Goal: Communication & Community: Answer question/provide support

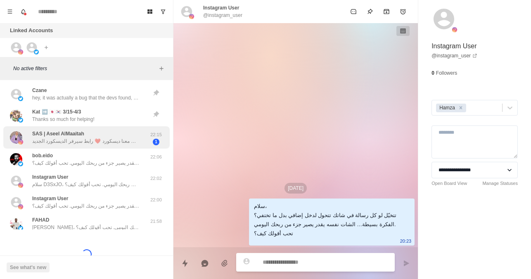
click at [112, 144] on p "آهلا وسهلا نورت صفحتنا المتواضعه💜💜 للإستفسار عن البيج او الكلان تواصل معنا ديسك…" at bounding box center [85, 141] width 107 height 7
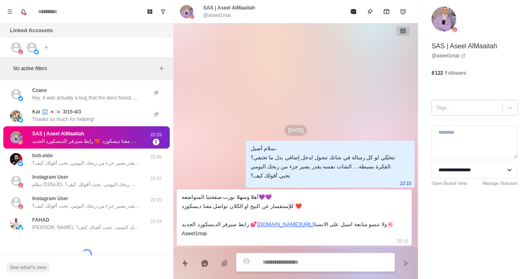
click at [467, 109] on div at bounding box center [467, 107] width 62 height 9
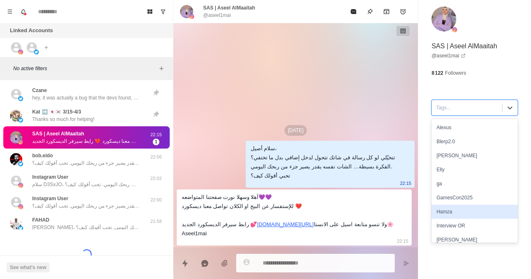
click at [442, 211] on div "Hamza" at bounding box center [475, 212] width 86 height 14
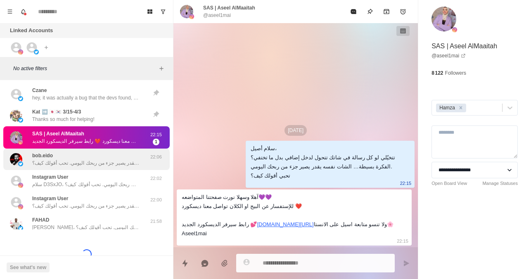
click at [111, 164] on p "سلام بوب، تتخيّل لو كل رسالة في شاتك تتحول لدخل إضافي بدل ما تختفي؟ الفكرة بسيط…" at bounding box center [85, 162] width 107 height 7
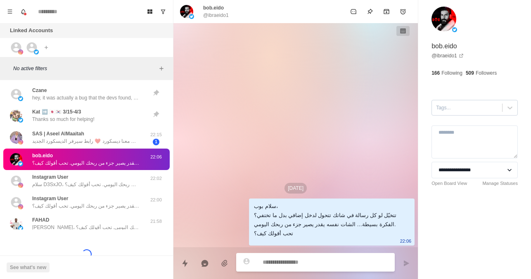
click at [451, 113] on div "Tags..." at bounding box center [467, 108] width 70 height 12
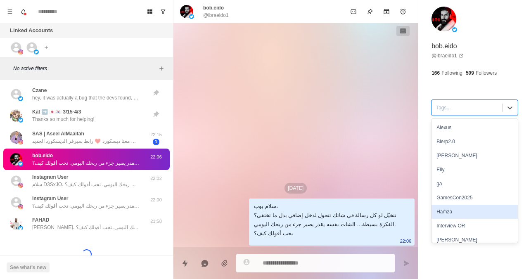
click at [443, 208] on div "Hamza" at bounding box center [475, 212] width 86 height 14
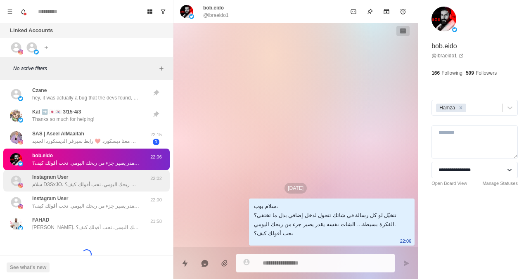
click at [112, 185] on p "سلام D3SxJO، تتخيّل لو كل رسالة في شاتك تتحول لدخل إضافي بدل ما تختفي؟ الفكرة ب…" at bounding box center [85, 184] width 107 height 7
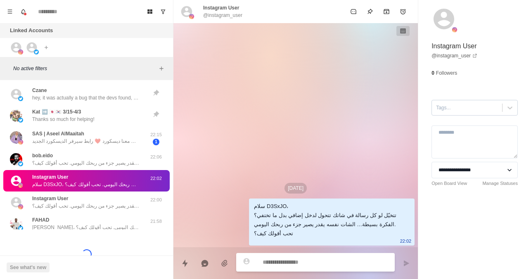
click at [437, 107] on input "text" at bounding box center [436, 107] width 1 height 7
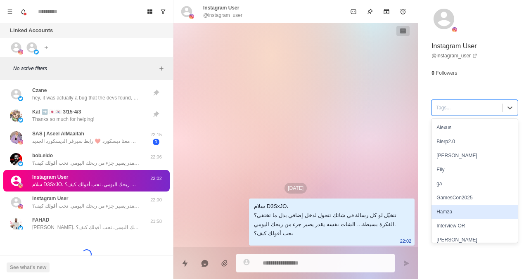
click at [447, 218] on div "Hamza" at bounding box center [475, 212] width 86 height 14
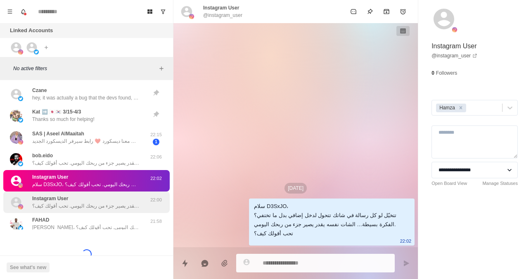
click at [113, 202] on div "Instagram User سلام، تتخيّل لو كل رسالة في شاتك تتحول لدخل إضافي بدل ما تختفي؟ …" at bounding box center [85, 202] width 107 height 15
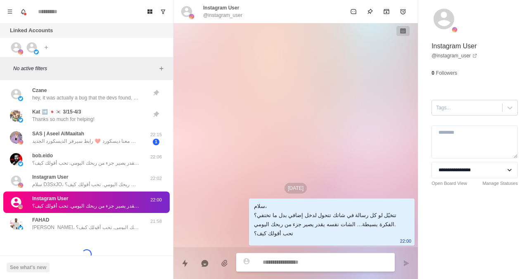
click at [466, 111] on div at bounding box center [467, 107] width 62 height 9
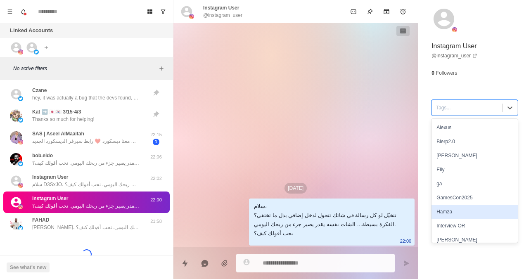
click at [463, 214] on div "Hamza" at bounding box center [475, 212] width 86 height 14
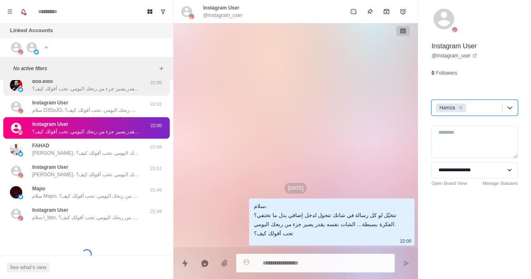
scroll to position [75, 0]
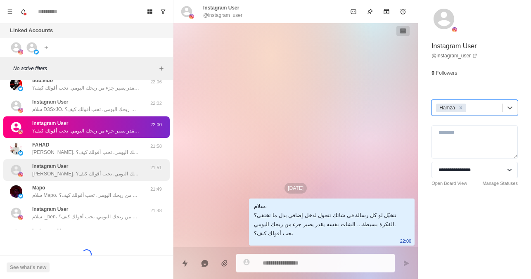
click at [121, 163] on div "Instagram User [PERSON_NAME]، تتخيّل لو كل رسالة في شاتك تتحول لدخل إضافي بدل م…" at bounding box center [85, 170] width 107 height 15
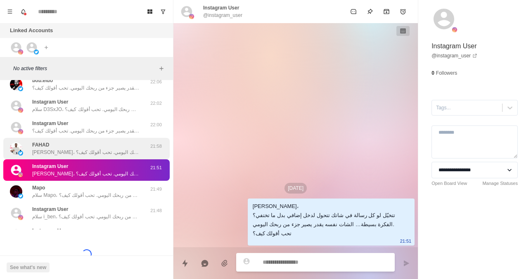
click at [126, 147] on div "[PERSON_NAME]، تتخيّل لو كل رسالة في شاتك تتحول لدخل إضافي بدل ما تختفي؟ الفكرة…" at bounding box center [85, 148] width 107 height 15
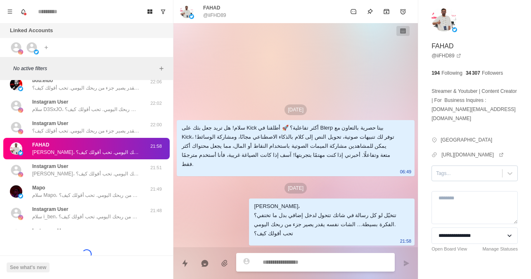
click at [441, 169] on div at bounding box center [467, 173] width 62 height 9
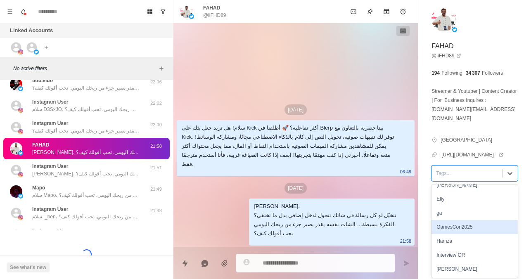
scroll to position [40, 0]
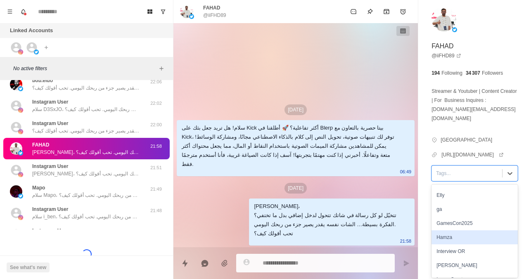
click at [451, 227] on div "GamesCon2025" at bounding box center [475, 223] width 86 height 14
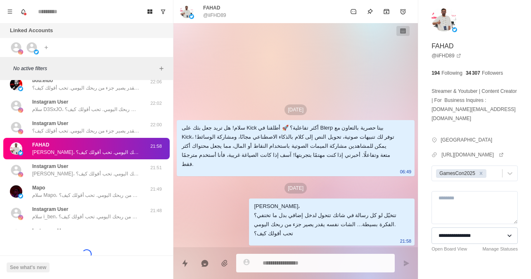
click at [451, 228] on select "**********" at bounding box center [475, 236] width 86 height 17
click at [428, 119] on div "**********" at bounding box center [474, 144] width 113 height 289
click at [480, 172] on icon "Remove GamesCon2025" at bounding box center [481, 173] width 3 height 3
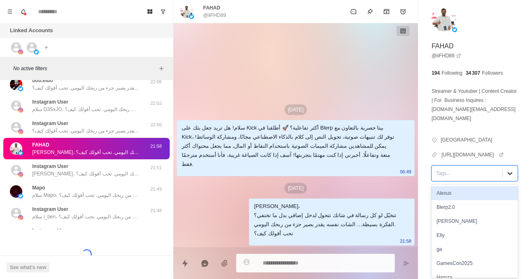
click at [503, 172] on div at bounding box center [510, 173] width 15 height 15
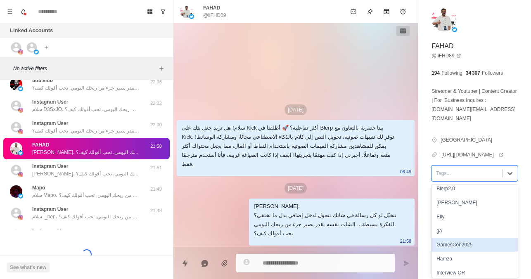
scroll to position [19, 0]
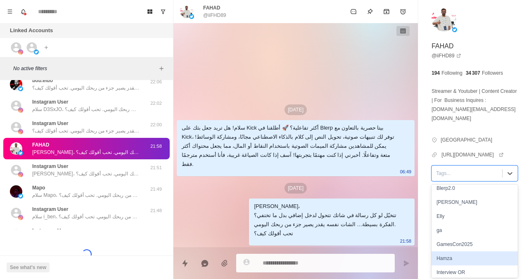
click at [448, 254] on div "Hamza" at bounding box center [475, 259] width 86 height 14
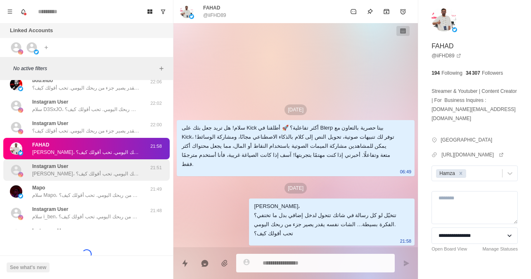
click at [128, 172] on p "[PERSON_NAME]، تتخيّل لو كل رسالة في شاتك تتحول لدخل إضافي بدل ما تختفي؟ الفكرة…" at bounding box center [85, 173] width 107 height 7
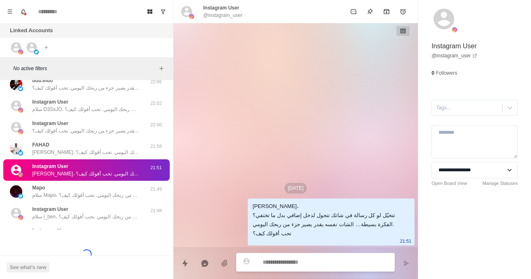
click at [452, 111] on div at bounding box center [467, 107] width 62 height 9
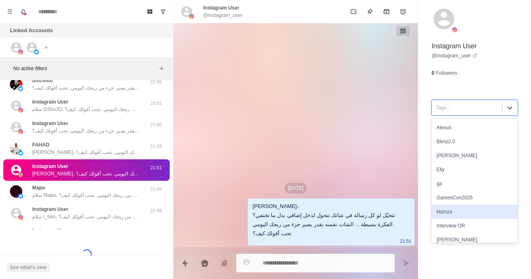
click at [452, 211] on div "Hamza" at bounding box center [475, 212] width 86 height 14
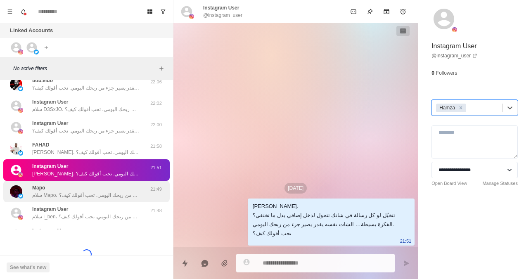
click at [65, 197] on p "سلام Mapo، تتخيّل لو كل رسالة في شاتك تتحول لدخل إضافي بدل ما تختفي؟ الفكرة بسي…" at bounding box center [85, 195] width 107 height 7
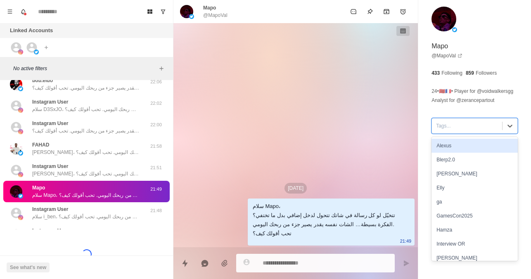
click at [448, 123] on div at bounding box center [467, 125] width 62 height 9
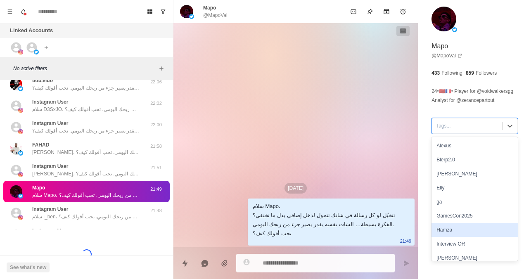
click at [444, 233] on div "Hamza" at bounding box center [475, 230] width 86 height 14
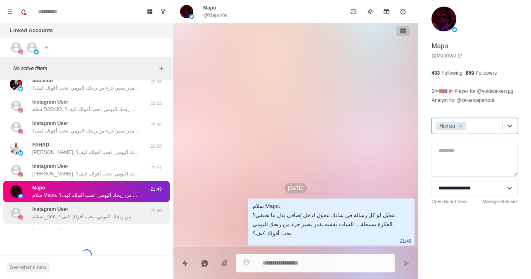
click at [121, 216] on p "سلام i_ben، تتخيّل لو كل رسالة في شاتك تتحول لدخل إضافي بدل ما تختفي؟ الفكرة بس…" at bounding box center [85, 216] width 107 height 7
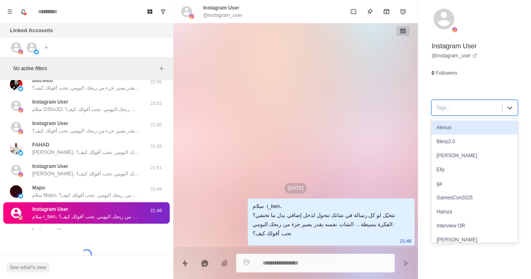
click at [455, 115] on div "Tags..." at bounding box center [475, 108] width 86 height 16
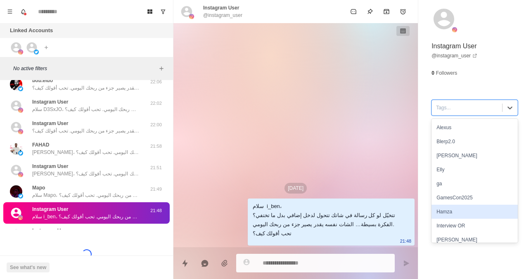
click at [446, 215] on div "Hamza" at bounding box center [475, 212] width 86 height 14
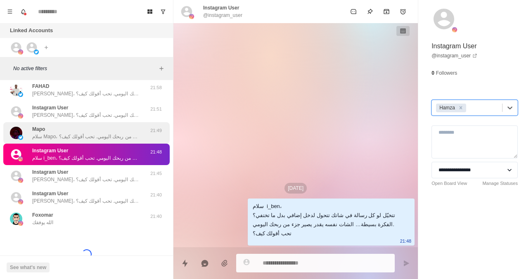
scroll to position [135, 0]
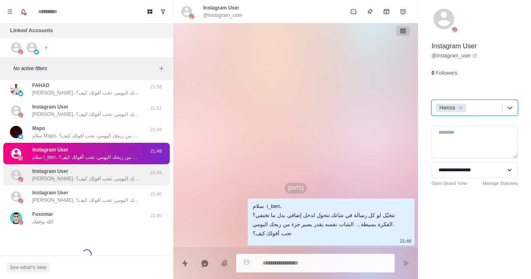
click at [119, 167] on div "Instagram User [PERSON_NAME]، تتخيّل لو كل رسالة في شاتك تتحول لدخل إضافي بدل م…" at bounding box center [86, 174] width 166 height 21
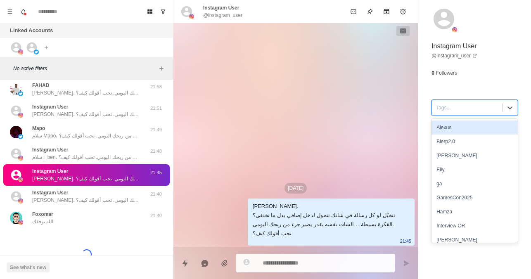
click at [455, 108] on div at bounding box center [467, 107] width 62 height 9
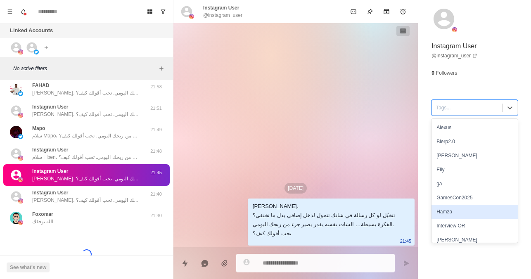
click at [449, 214] on div "Hamza" at bounding box center [475, 212] width 86 height 14
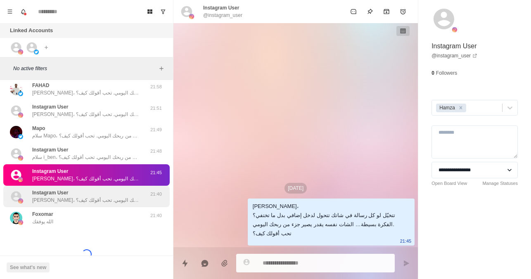
click at [116, 198] on p "[PERSON_NAME]، تتخيّل لو كل رسالة في شاتك تتحول لدخل إضافي بدل ما تختفي؟ الفكرة…" at bounding box center [85, 200] width 107 height 7
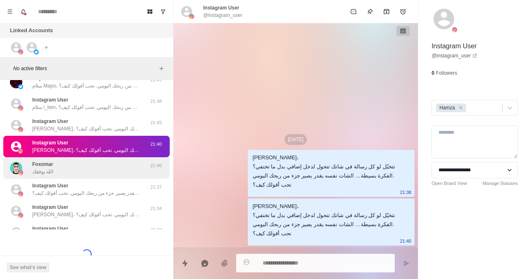
click at [73, 176] on div "Foxomar الله يوفقك 21:40" at bounding box center [86, 167] width 166 height 21
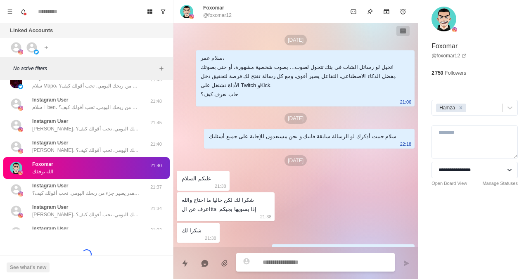
scroll to position [49, 0]
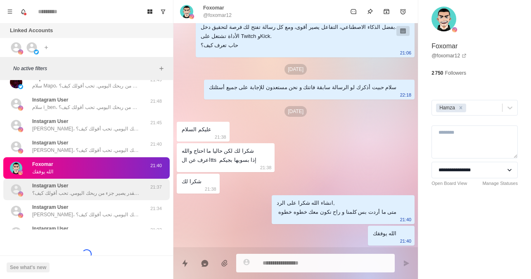
click at [69, 190] on p "سلام عمر، تتخيّل لو كل رسالة في شاتك تتحول لدخل إضافي بدل ما تختفي؟ الفكرة بسيط…" at bounding box center [85, 193] width 107 height 7
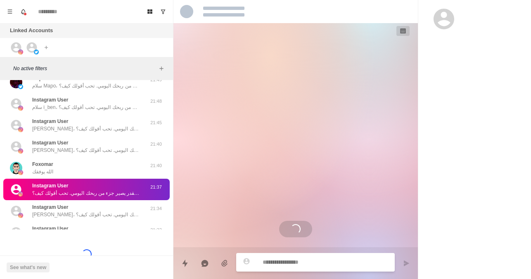
scroll to position [0, 0]
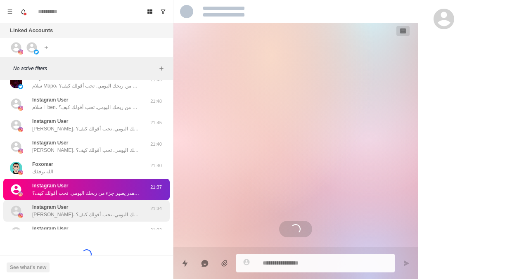
click at [75, 208] on div "Instagram User [PERSON_NAME]، تتخيّل لو كل رسالة في شاتك تتحول لدخل إضافي بدل م…" at bounding box center [85, 211] width 107 height 15
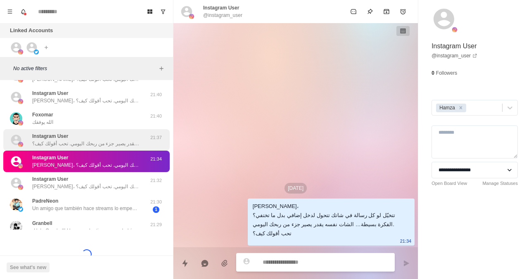
scroll to position [256, 0]
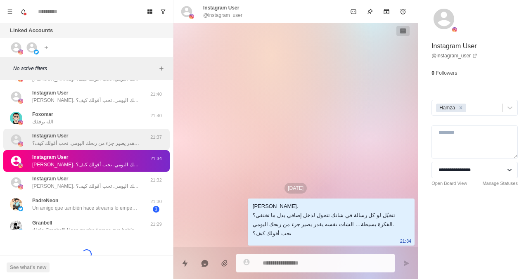
click at [78, 185] on p "[PERSON_NAME]، تتخيّل لو كل رسالة في شاتك تتحول لدخل إضافي بدل ما تختفي؟ الفكرة…" at bounding box center [85, 186] width 107 height 7
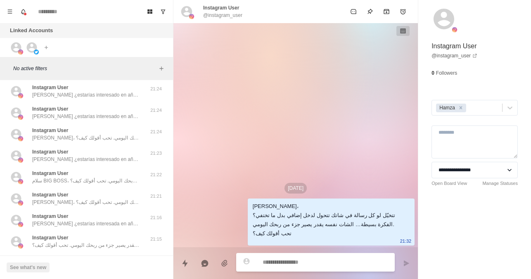
scroll to position [456, 0]
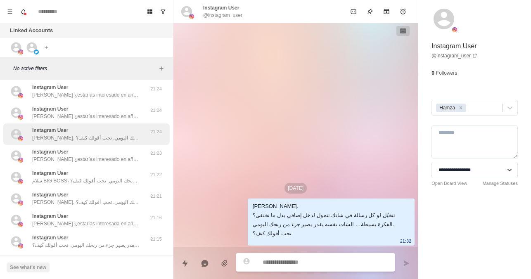
click at [128, 140] on p "[PERSON_NAME]، تتخيّل لو كل رسالة في شاتك تتحول لدخل إضافي بدل ما تختفي؟ الفكرة…" at bounding box center [85, 137] width 107 height 7
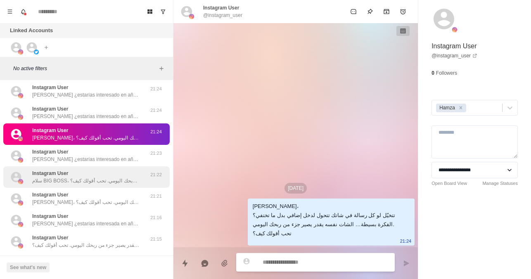
click at [114, 184] on p "سلام BIG BOSS، تتخيّل لو كل رسالة في شاتك تتحول لدخل إضافي بدل ما تختفي؟ الفكرة…" at bounding box center [85, 180] width 107 height 7
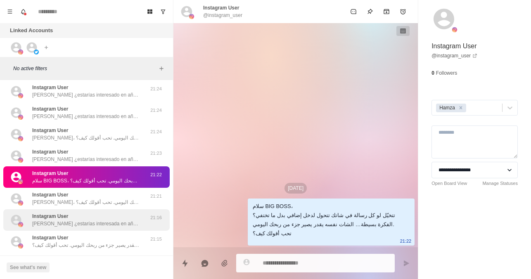
click at [107, 211] on div "Instagram User [PERSON_NAME] ¿estarías interesada en añadir un TTS con la voz d…" at bounding box center [86, 219] width 166 height 21
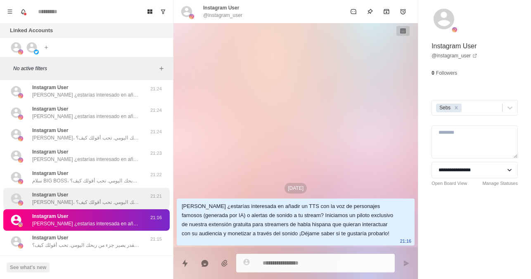
click at [114, 198] on div "Instagram User [PERSON_NAME]، تتخيّل لو كل رسالة في شاتك تتحول لدخل إضافي بدل م…" at bounding box center [85, 198] width 107 height 15
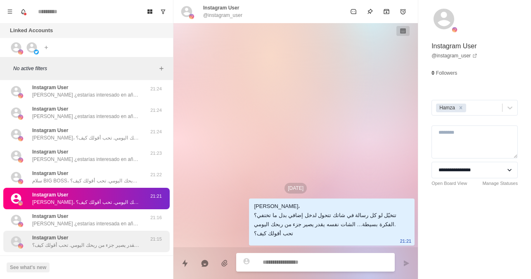
click at [102, 238] on div "Instagram User سلام قصي، تتخيّل لو كل رسالة في شاتك تتحول لدخل إضافي بدل ما تخت…" at bounding box center [85, 241] width 107 height 15
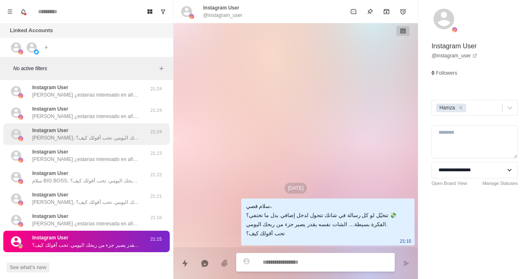
scroll to position [0, 0]
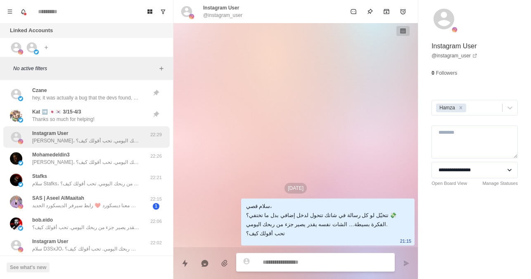
click at [96, 132] on div "Instagram User [PERSON_NAME]، تتخيّل لو كل رسالة في شاتك تتحول لدخل إضافي بدل م…" at bounding box center [85, 137] width 107 height 15
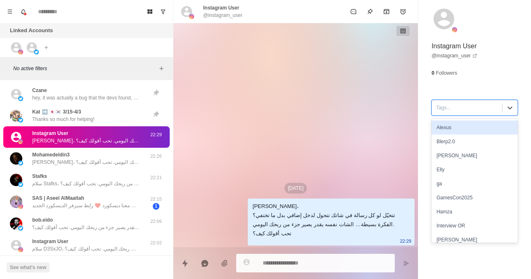
click at [477, 110] on div at bounding box center [467, 107] width 62 height 9
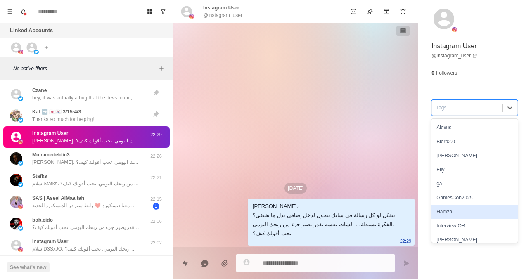
click at [449, 211] on div "Hamza" at bounding box center [475, 212] width 86 height 14
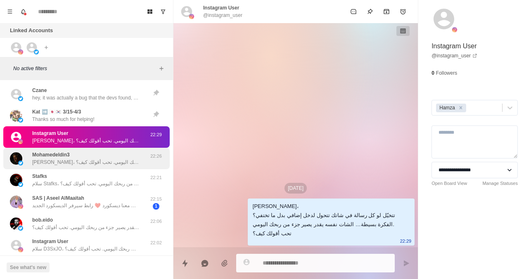
drag, startPoint x: 76, startPoint y: 169, endPoint x: 105, endPoint y: 162, distance: 29.6
click at [105, 162] on p "[PERSON_NAME]، تتخيّل لو كل رسالة في شاتك تتحول لدخل إضافي بدل ما تختفي؟ الفكرة…" at bounding box center [85, 162] width 107 height 7
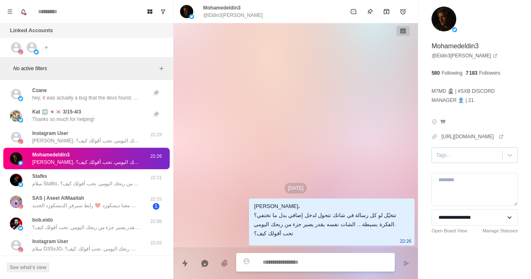
click at [451, 160] on div at bounding box center [467, 155] width 62 height 9
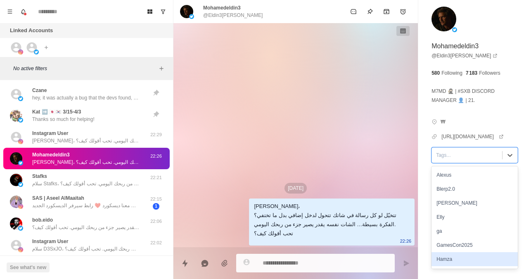
click at [443, 262] on div "Hamza" at bounding box center [475, 259] width 86 height 14
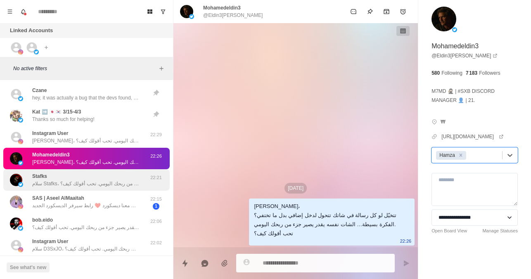
click at [90, 185] on p "سلام Stafks، تتخيّل لو كل رسالة في شاتك تتحول لدخل إضافي بدل ما تختفي؟ الفكرة ب…" at bounding box center [85, 183] width 107 height 7
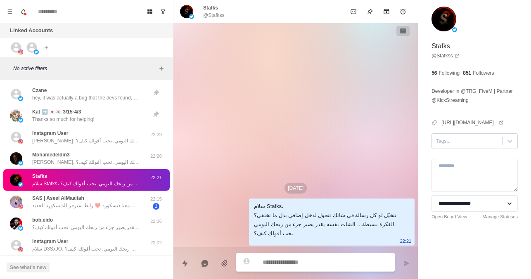
click at [486, 139] on div at bounding box center [467, 141] width 62 height 9
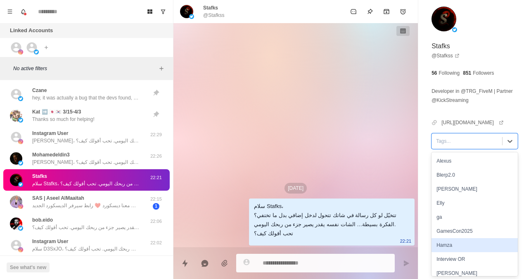
click at [459, 246] on div "Hamza" at bounding box center [475, 245] width 86 height 14
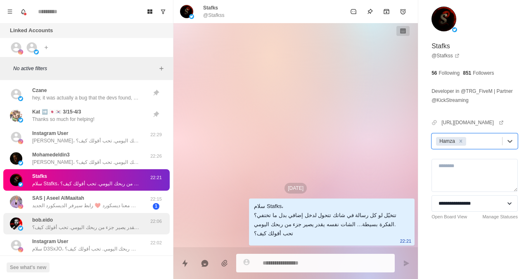
click at [107, 221] on div "bob.eido سلام بوب، تتخيّل لو كل رسالة في شاتك تتحول لدخل إضافي بدل ما تختفي؟ ال…" at bounding box center [85, 223] width 107 height 15
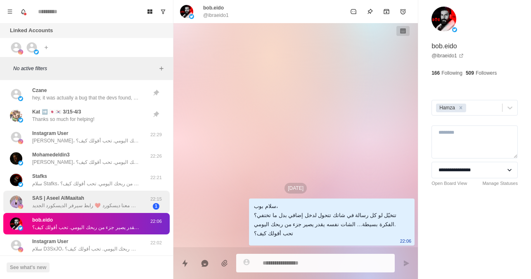
click at [94, 210] on div "SAS | Aseel AlMaaitah آهلا وسهلا نورت صفحتنا المتواضعه💜💜 للإستفسار عن البيج او …" at bounding box center [86, 202] width 166 height 23
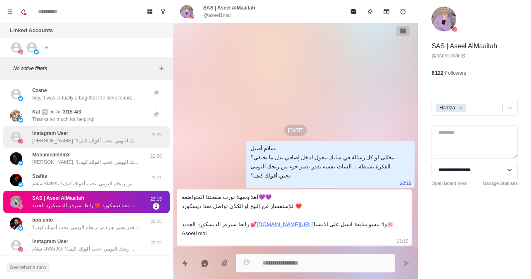
click at [94, 138] on p "[PERSON_NAME]، تتخيّل لو كل رسالة في شاتك تتحول لدخل إضافي بدل ما تختفي؟ الفكرة…" at bounding box center [85, 140] width 107 height 7
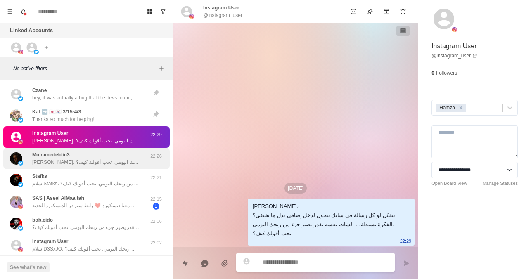
click at [90, 157] on div "Mohamedeldin3 [PERSON_NAME]، تتخيّل لو كل رسالة في شاتك تتحول لدخل إضافي بدل ما…" at bounding box center [85, 158] width 107 height 15
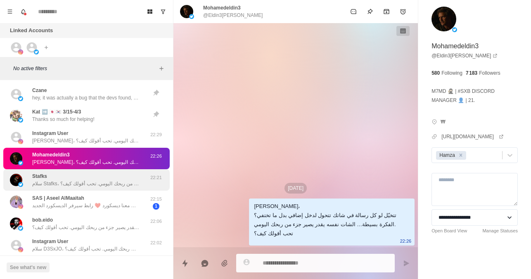
click at [96, 176] on div "Stafks سلام Stafks، تتخيّل لو كل رسالة في شاتك تتحول لدخل إضافي بدل ما تختفي؟ ا…" at bounding box center [85, 180] width 107 height 15
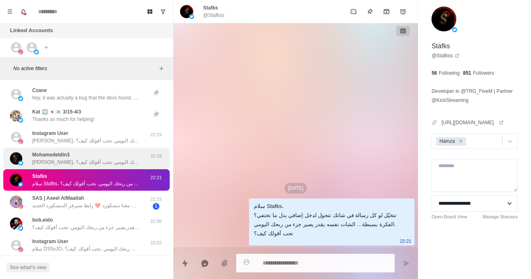
click at [103, 162] on p "[PERSON_NAME]، تتخيّل لو كل رسالة في شاتك تتحول لدخل إضافي بدل ما تختفي؟ الفكرة…" at bounding box center [85, 162] width 107 height 7
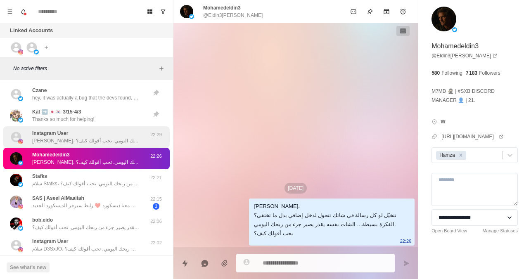
click at [116, 135] on div "Instagram User [PERSON_NAME]، تتخيّل لو كل رسالة في شاتك تتحول لدخل إضافي بدل م…" at bounding box center [85, 137] width 107 height 15
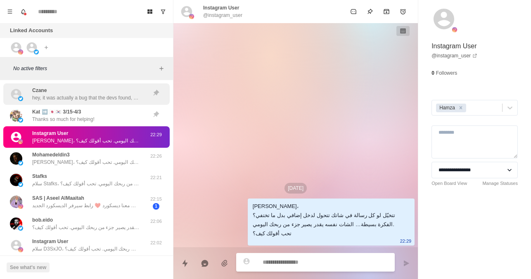
type textarea "*"
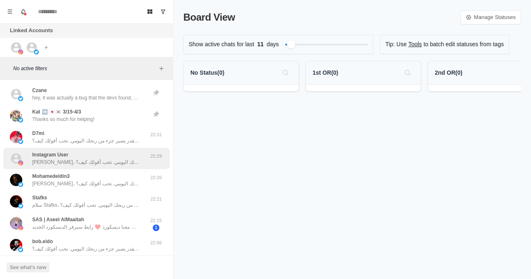
click at [75, 162] on p "[PERSON_NAME]، تتخيّل لو كل رسالة في شاتك تتحول لدخل إضافي بدل ما تختفي؟ الفكرة…" at bounding box center [85, 162] width 107 height 7
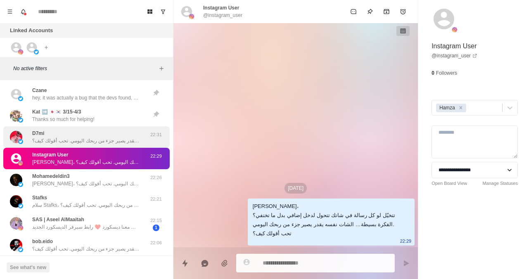
click at [97, 138] on p "سلام دحمي، تتخيّل لو كل رسالة في شاتك تتحول لدخل إضافي بدل ما تختفي؟ الفكرة بسي…" at bounding box center [85, 140] width 107 height 7
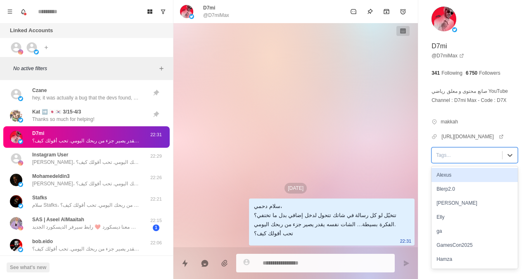
click at [463, 161] on div "Tags..." at bounding box center [467, 155] width 70 height 12
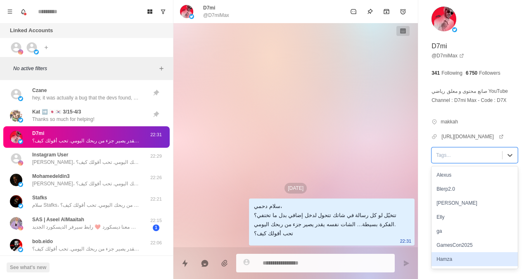
click at [455, 266] on div "Hamza" at bounding box center [475, 259] width 86 height 14
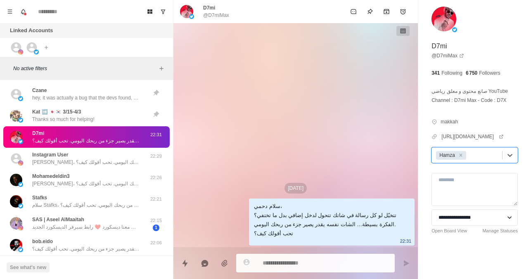
click at [304, 161] on div "Aug 27 سلام دحمي، تتخيّل لو كل رسالة في شاتك تتحول لدخل إضافي بدل ما تختفي؟ الف…" at bounding box center [295, 135] width 245 height 224
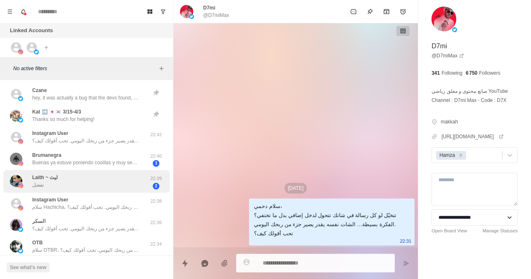
click at [102, 179] on div "Laith ~ ليث تفضل" at bounding box center [78, 181] width 136 height 16
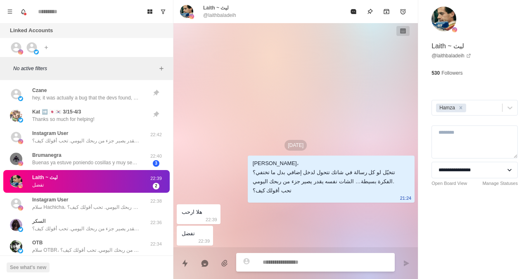
click at [295, 259] on textarea at bounding box center [326, 262] width 126 height 12
paste textarea "**********"
type textarea "*"
type textarea "**********"
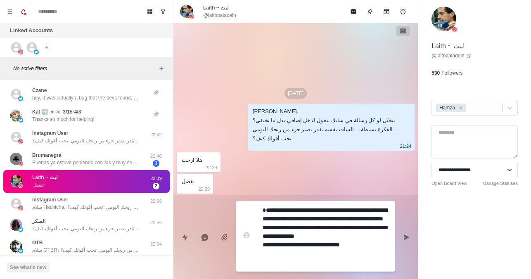
type textarea "*"
type textarea "**********"
type textarea "*"
type textarea "**********"
click at [385, 209] on textarea "**********" at bounding box center [326, 236] width 126 height 64
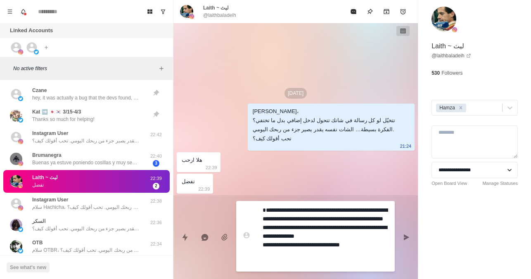
click at [385, 209] on textarea "**********" at bounding box center [326, 236] width 126 height 64
type textarea "*"
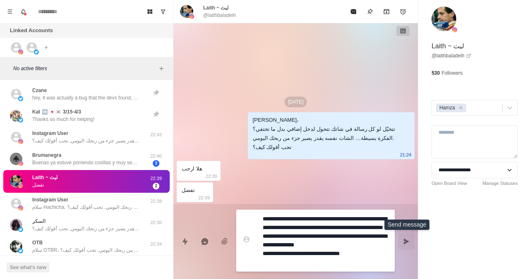
type textarea "**********"
click at [406, 242] on icon "Send message" at bounding box center [406, 242] width 5 height 6
type textarea "*"
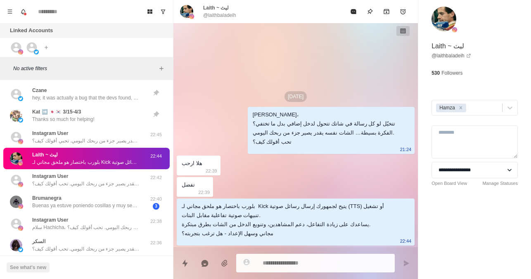
type textarea "*"
